Goal: Find contact information: Find contact information

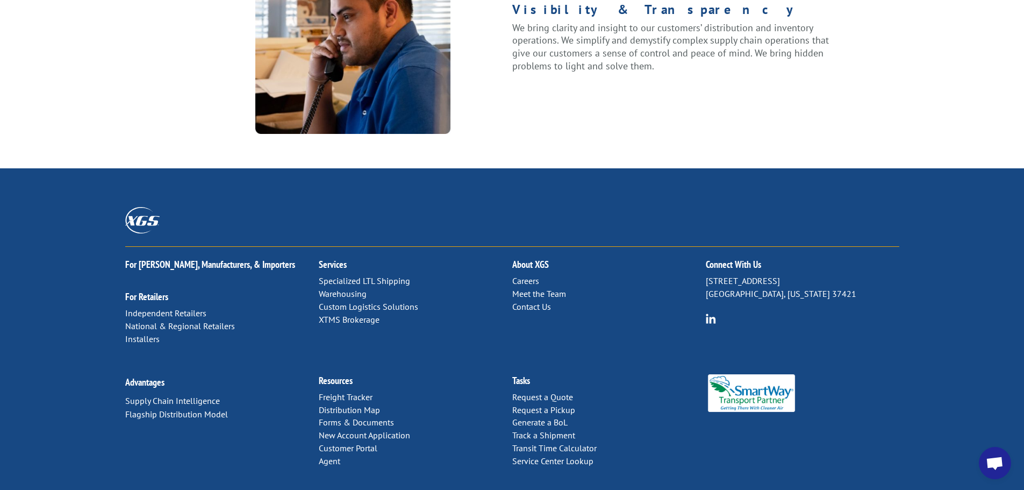
scroll to position [1384, 0]
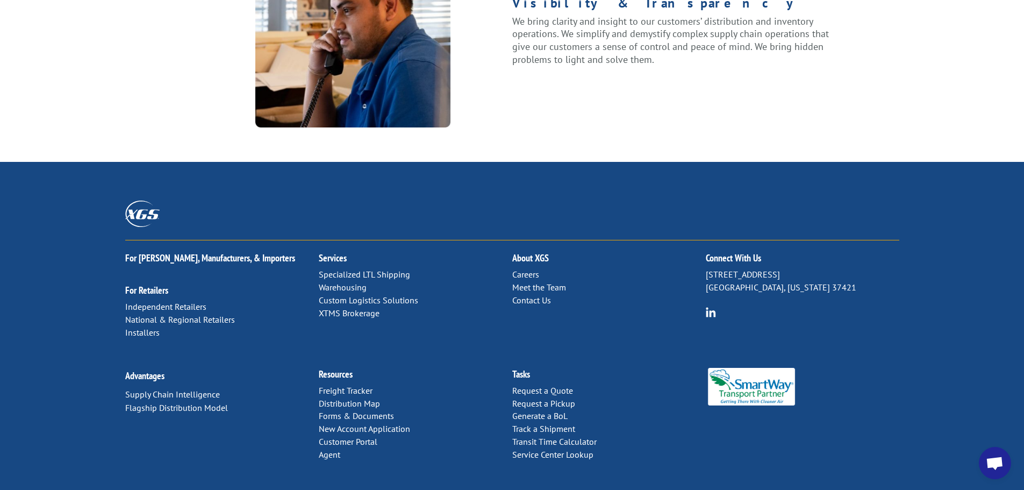
click at [526, 295] on link "Contact Us" at bounding box center [531, 300] width 39 height 11
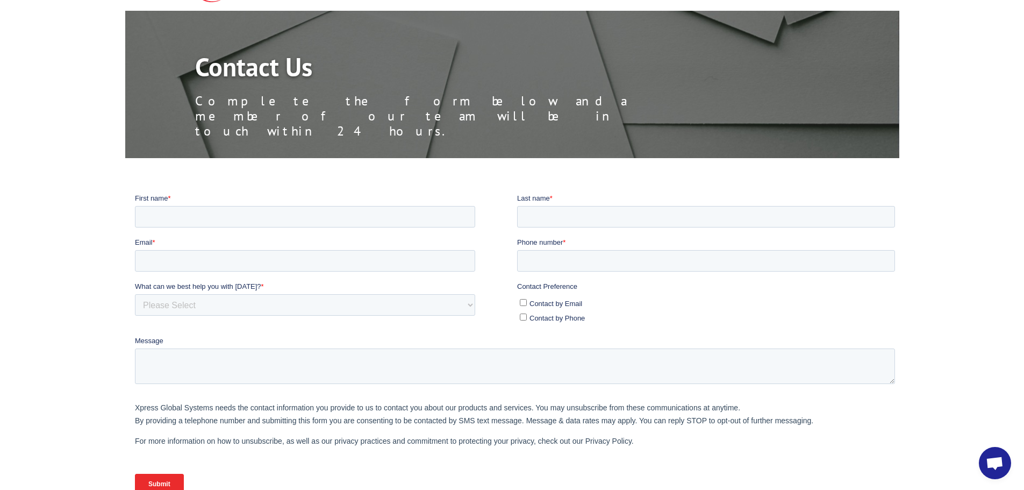
scroll to position [65, 0]
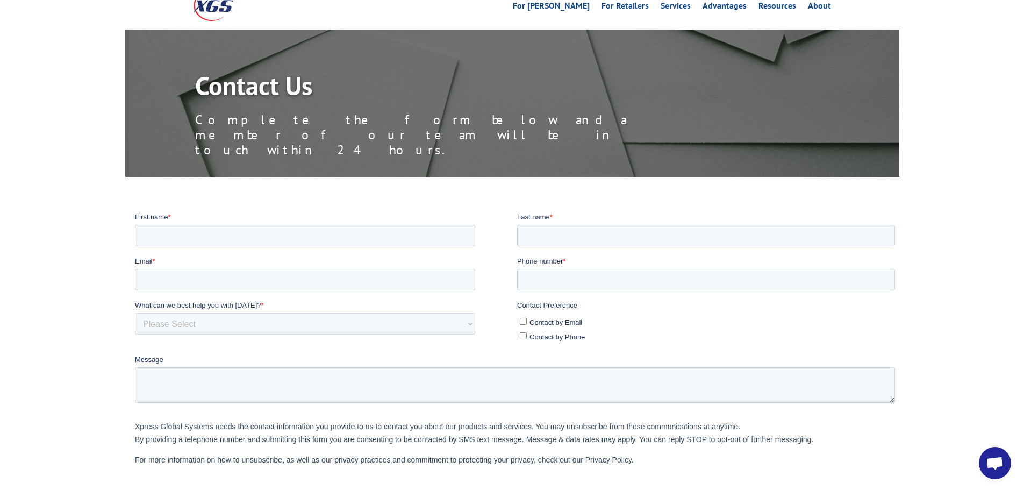
click at [521, 320] on input "Contact by Email" at bounding box center [522, 320] width 7 height 7
checkbox input "true"
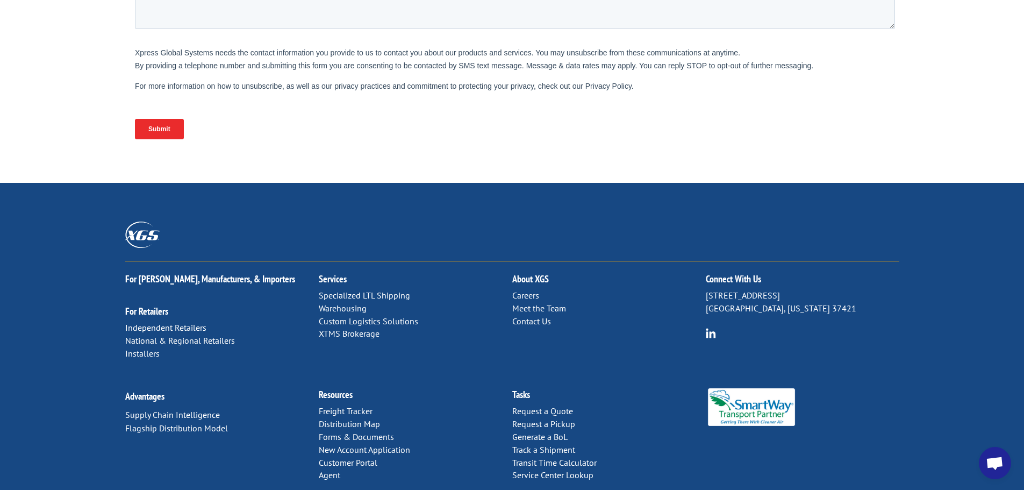
scroll to position [441, 0]
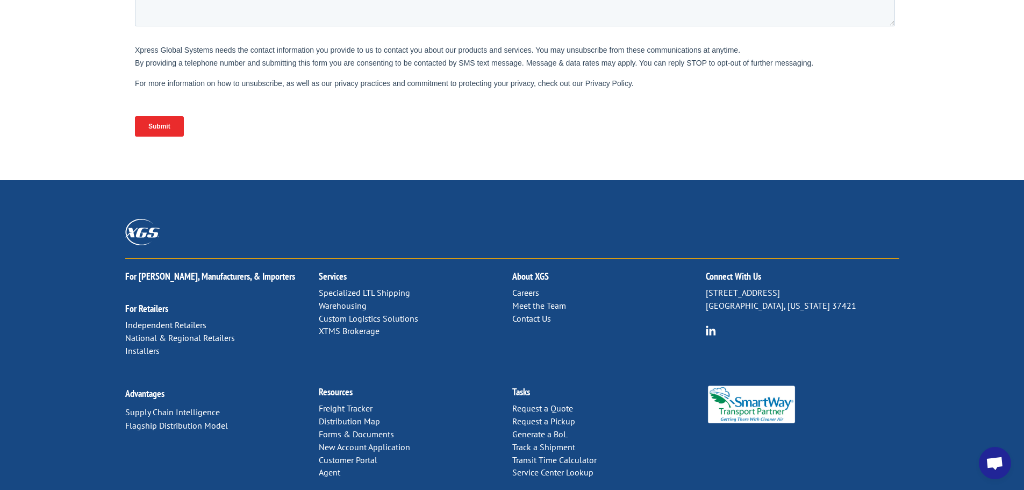
click at [543, 300] on link "Meet the Team" at bounding box center [539, 305] width 54 height 11
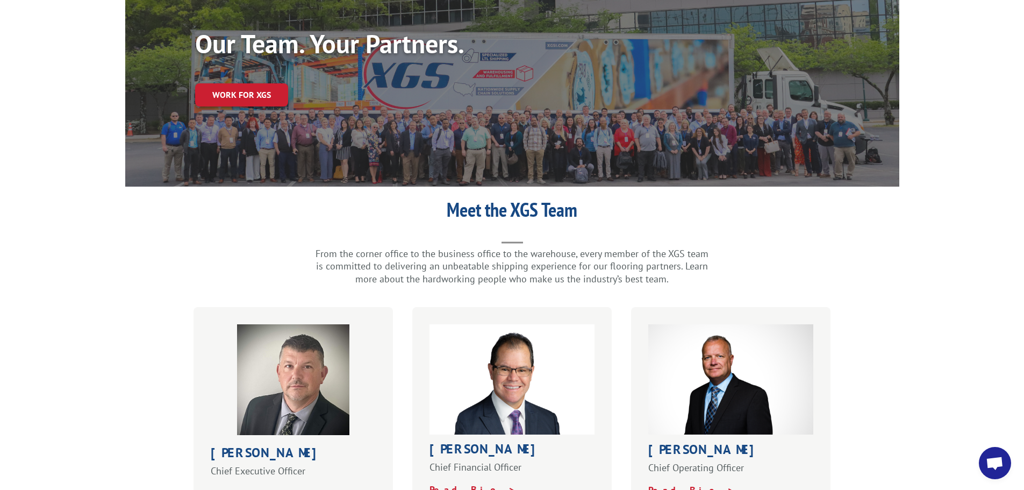
type textarea "Hi! please ad"
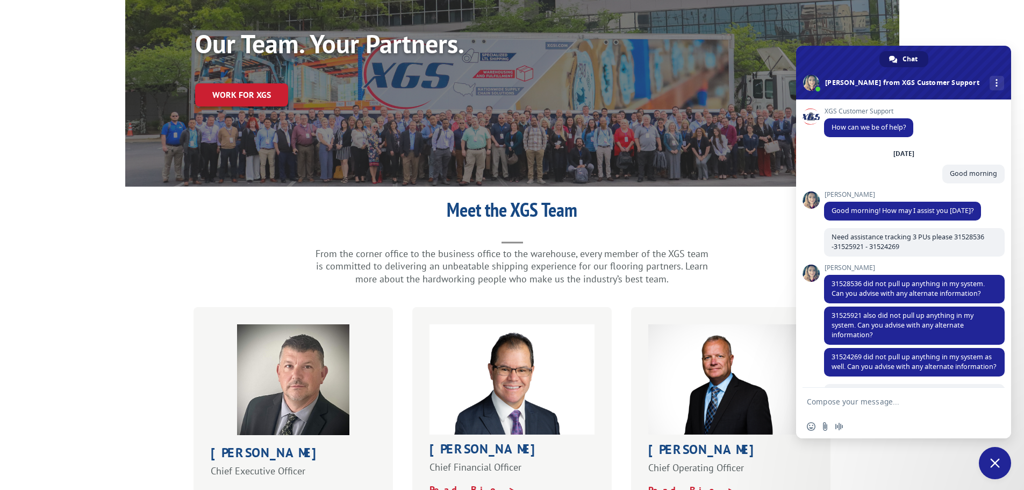
type textarea "also this one"
